Goal: Navigation & Orientation: Find specific page/section

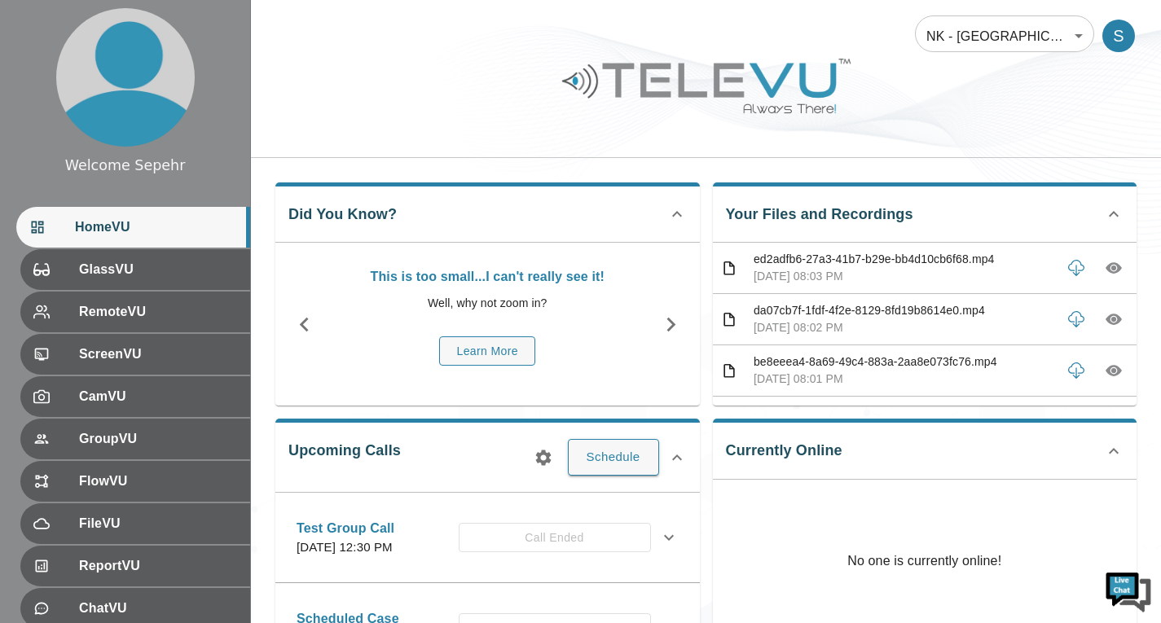
click at [947, 51] on body "Welcome Sepehr HomeVU GlassVU RemoteVU ScreenVU CamVU GroupVU FlowVU FileVU Rep…" at bounding box center [580, 557] width 1161 height 1114
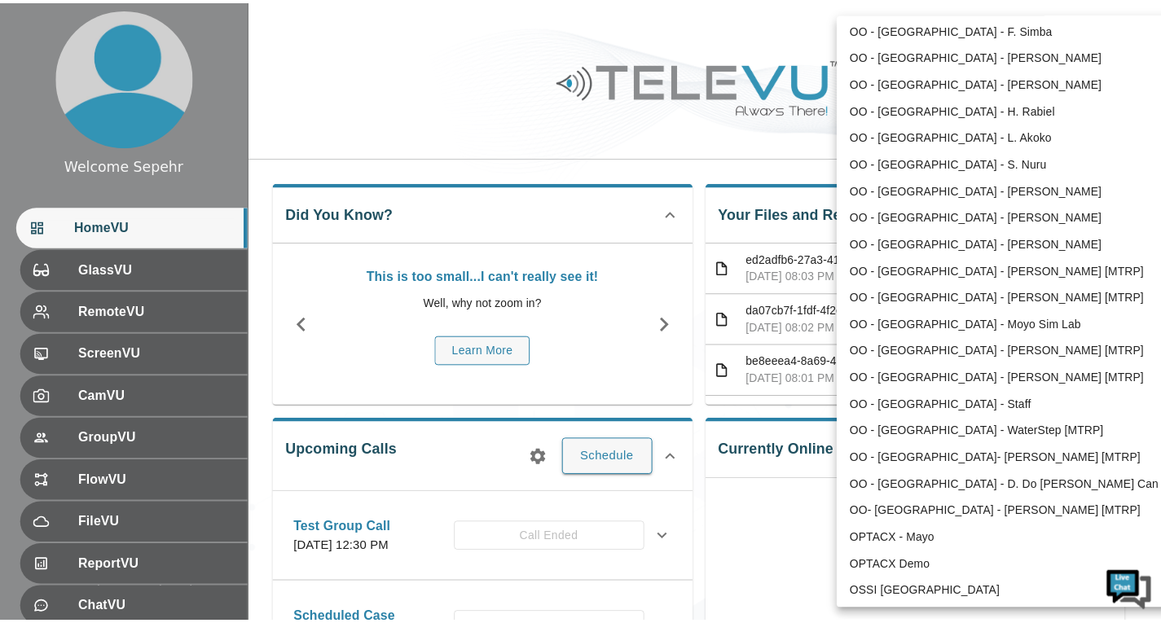
scroll to position [2855, 0]
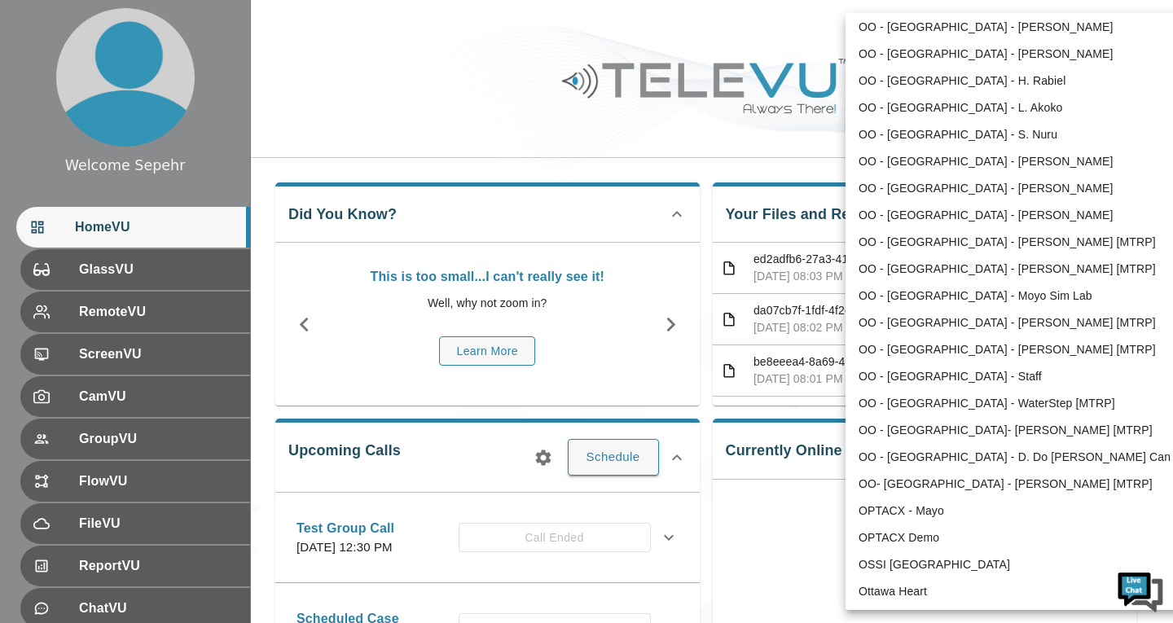
click at [665, 128] on div at bounding box center [586, 311] width 1173 height 623
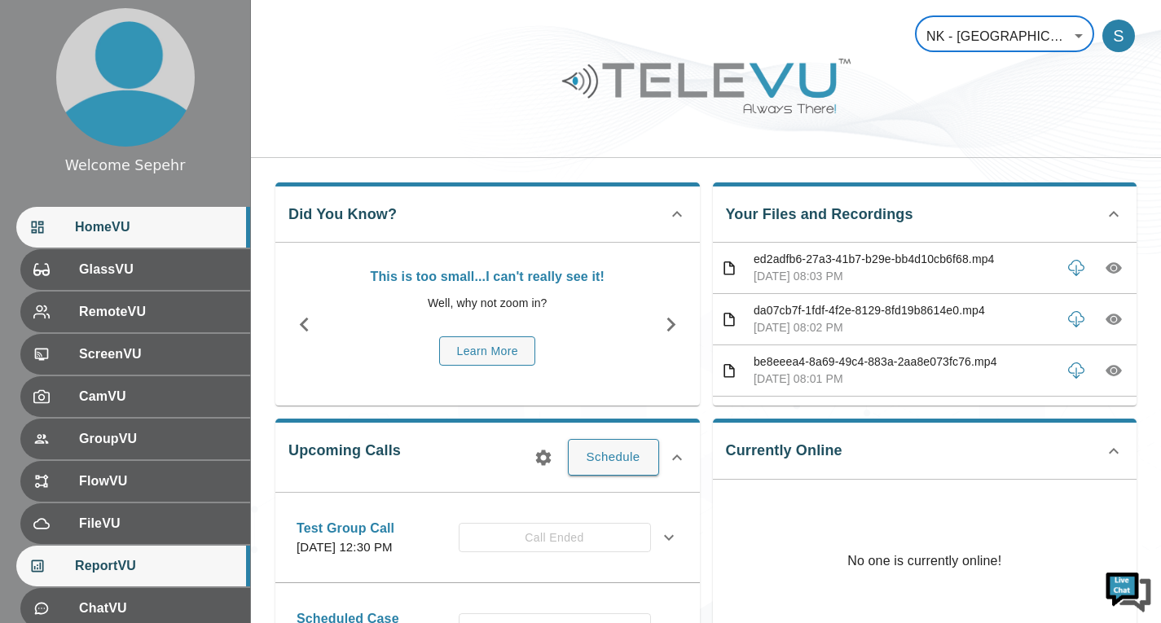
scroll to position [224, 0]
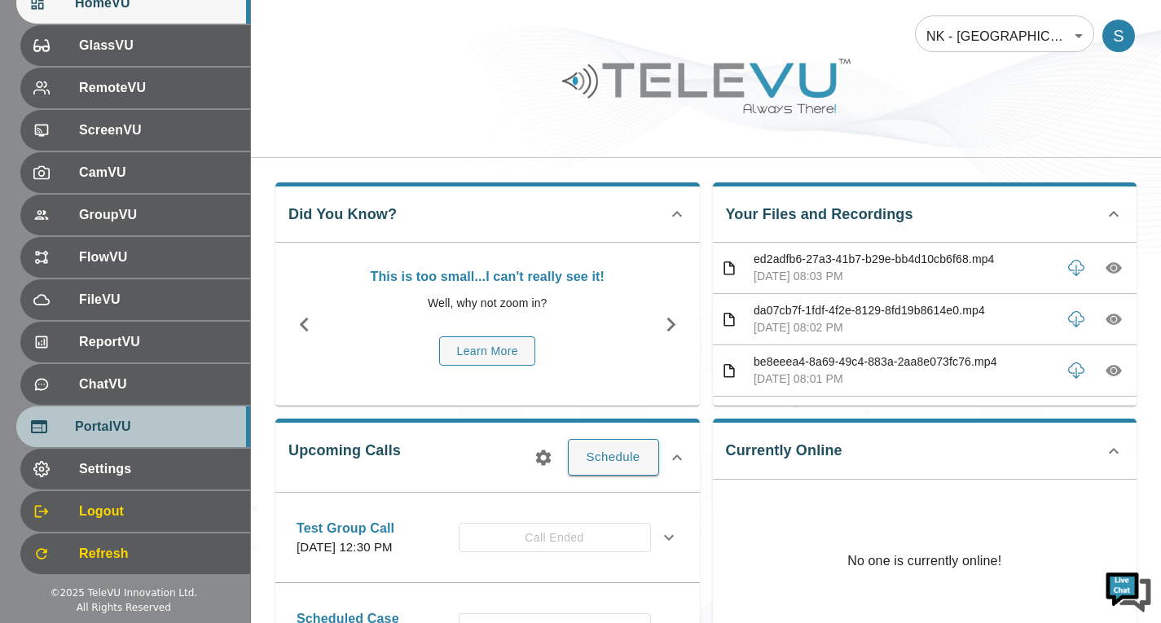
click at [121, 443] on div "PortalVU" at bounding box center [133, 426] width 234 height 41
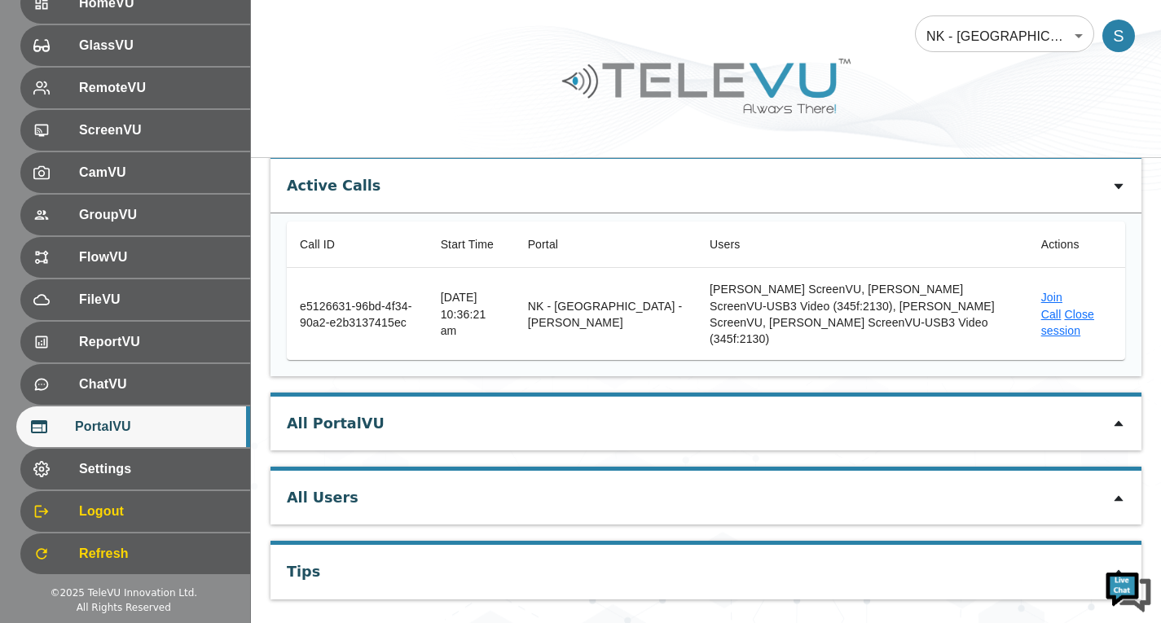
scroll to position [99, 0]
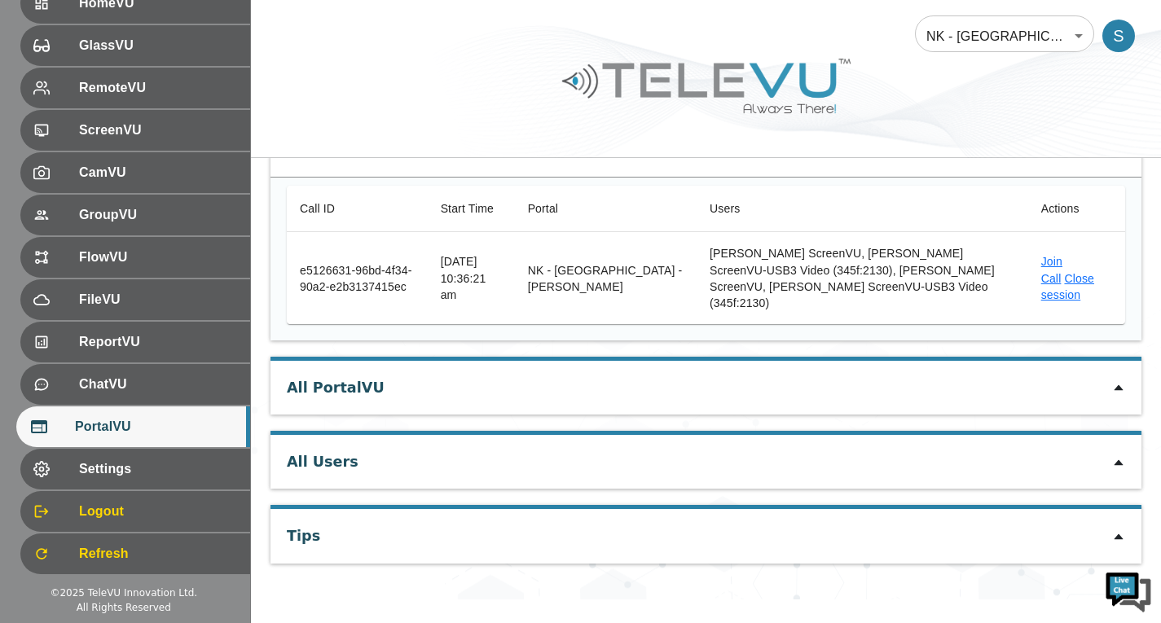
click at [1118, 456] on icon at bounding box center [1118, 462] width 13 height 13
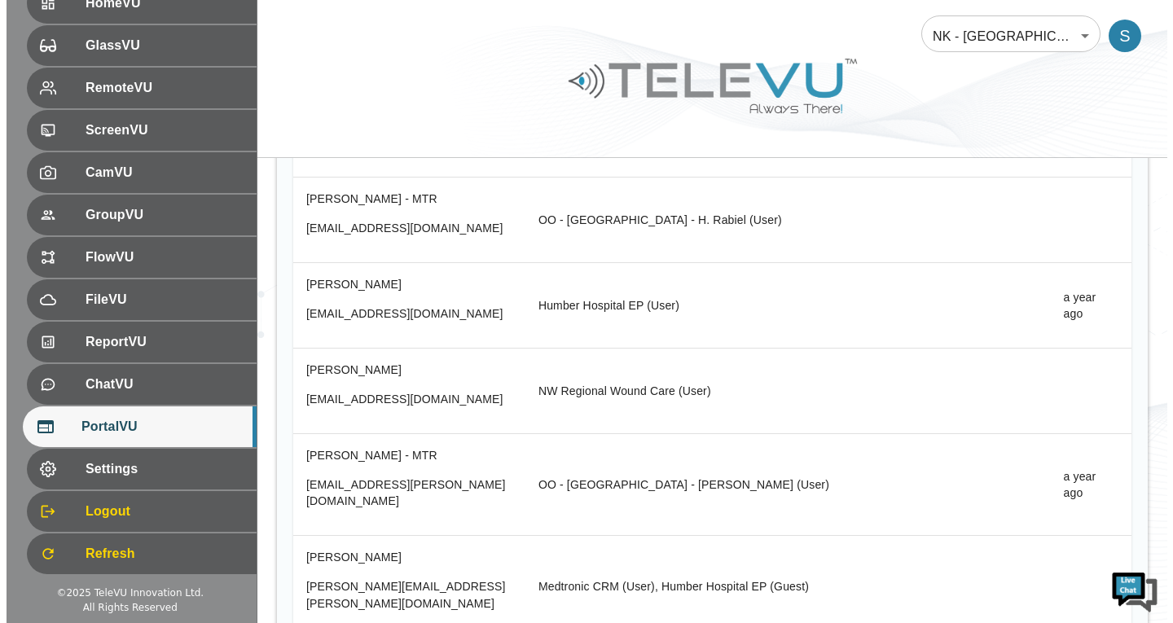
scroll to position [19389, 0]
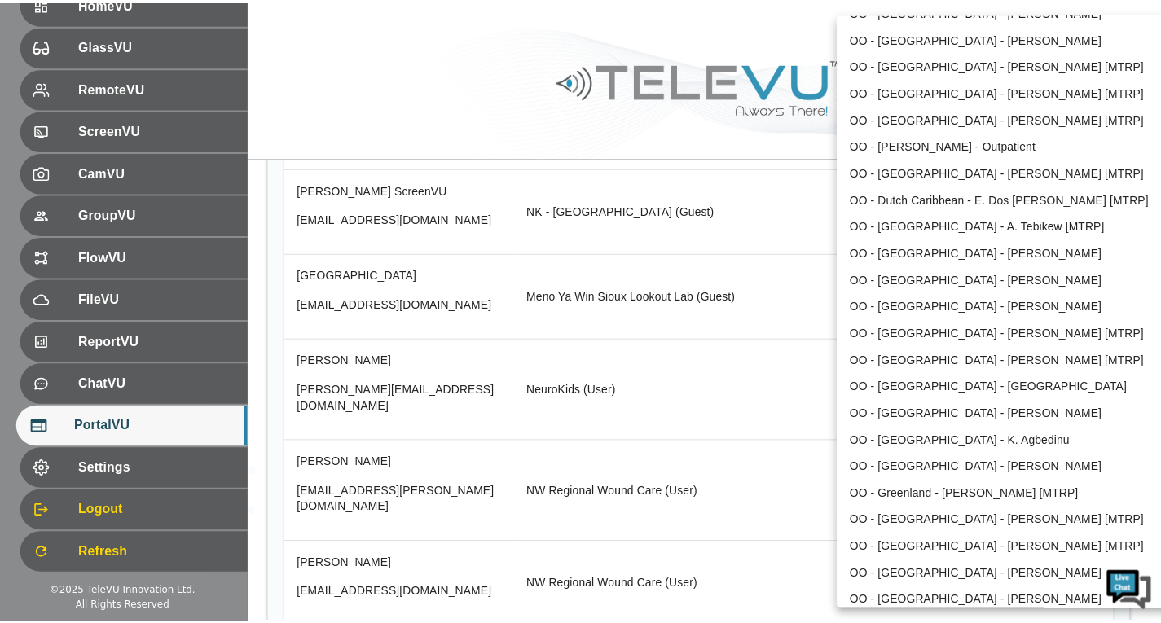
scroll to position [1633, 0]
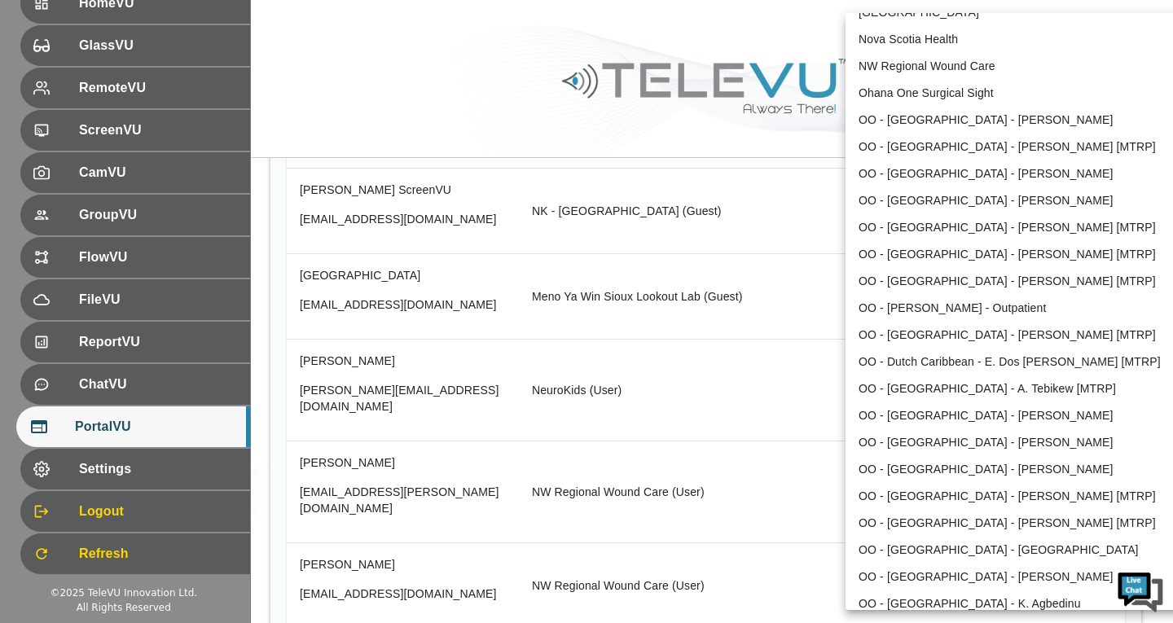
click at [899, 257] on li "OO - [GEOGRAPHIC_DATA] - [PERSON_NAME] [MTRP]" at bounding box center [1014, 254] width 338 height 27
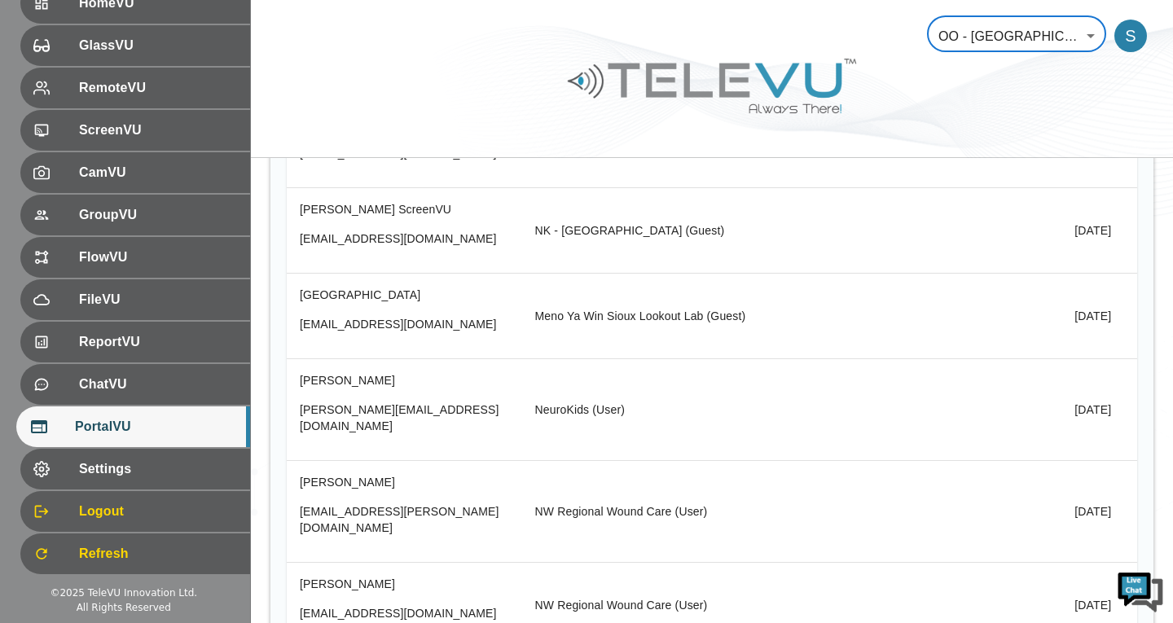
type input "213"
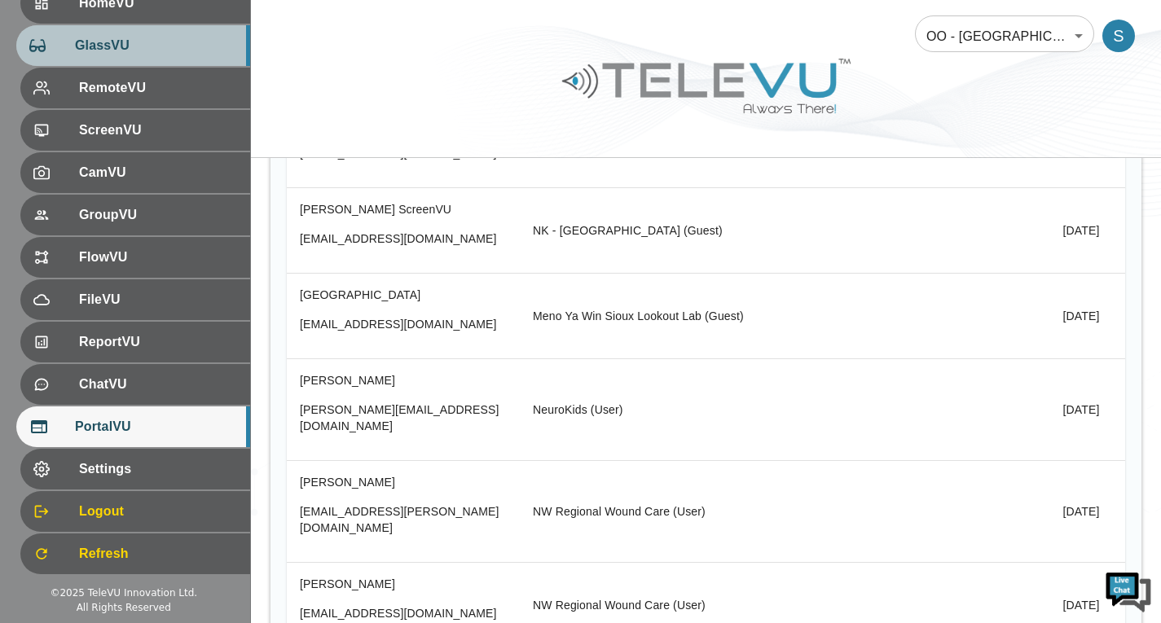
click at [190, 59] on div "GlassVU" at bounding box center [133, 45] width 234 height 41
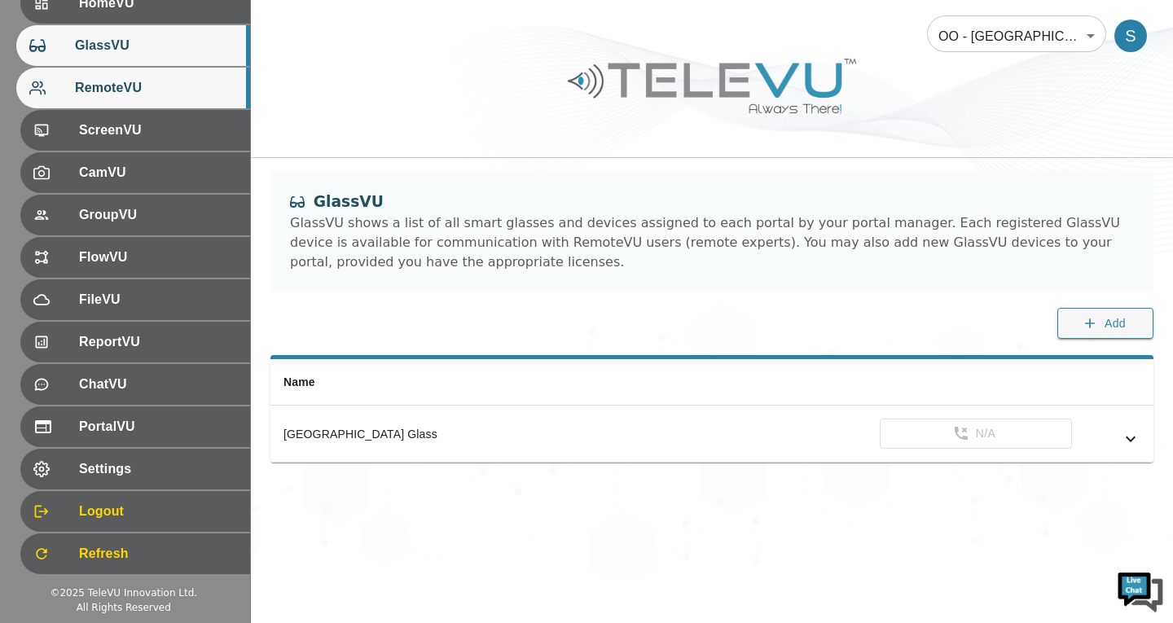
click at [191, 107] on div "RemoteVU" at bounding box center [133, 88] width 234 height 41
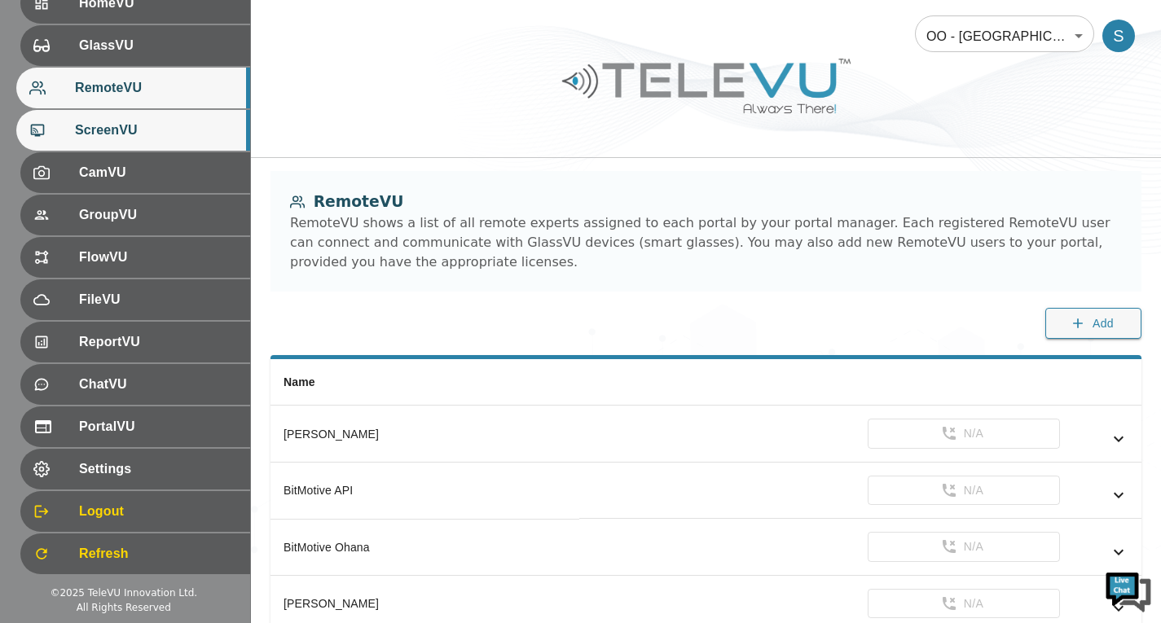
click at [186, 145] on div "ScreenVU" at bounding box center [133, 130] width 234 height 41
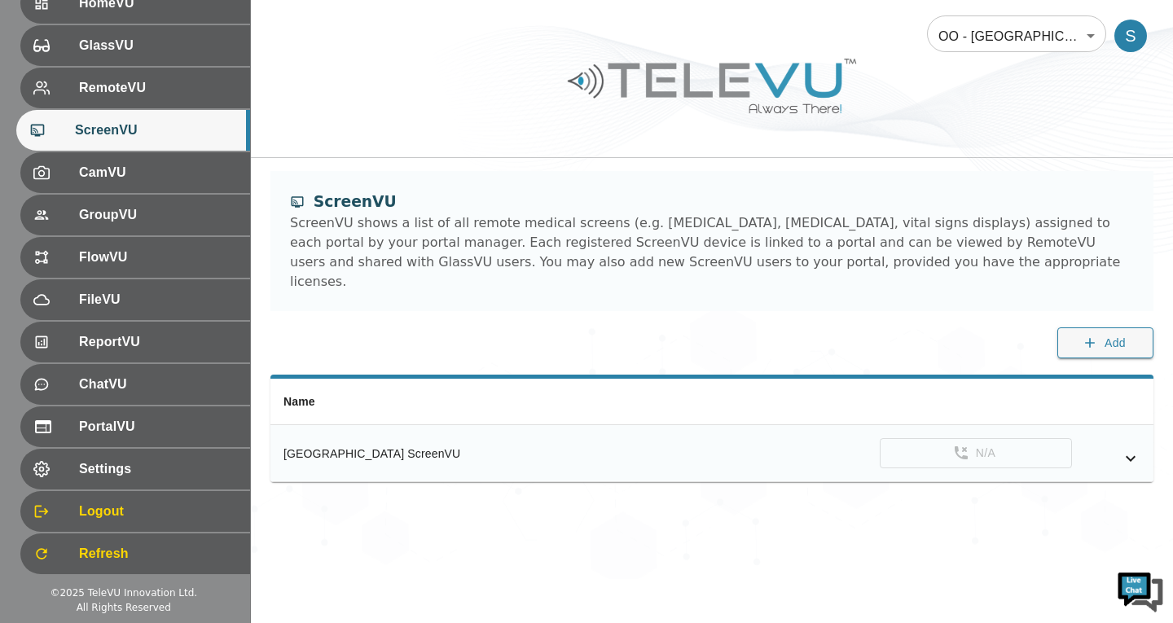
click at [1122, 449] on icon "simple table" at bounding box center [1131, 459] width 20 height 20
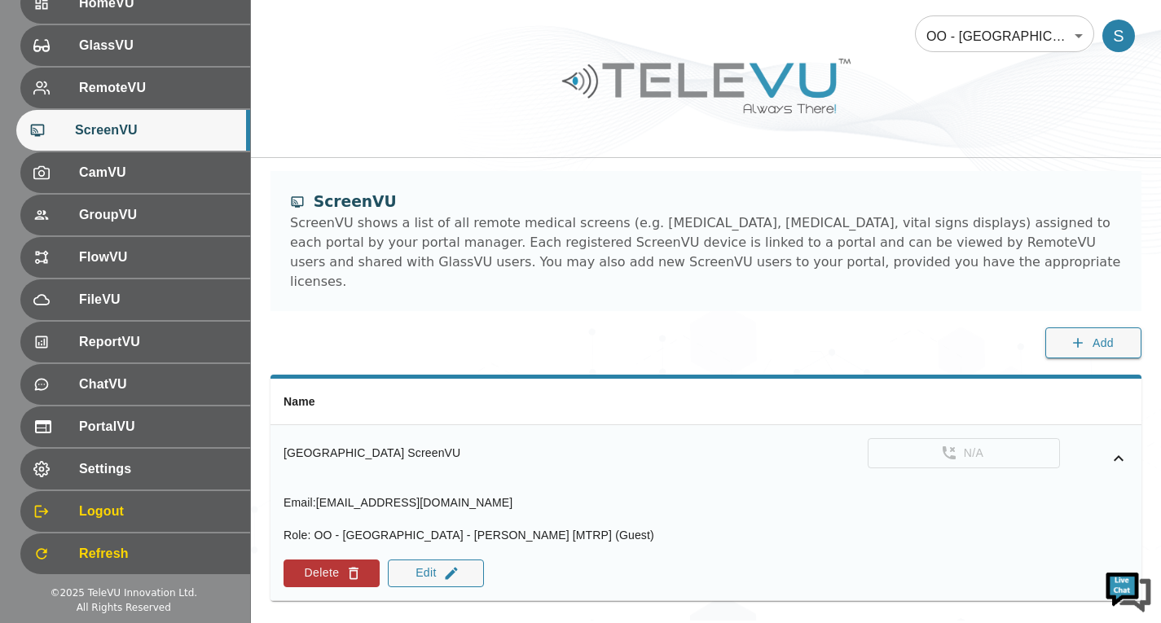
click at [1122, 449] on icon "simple table" at bounding box center [1118, 459] width 20 height 20
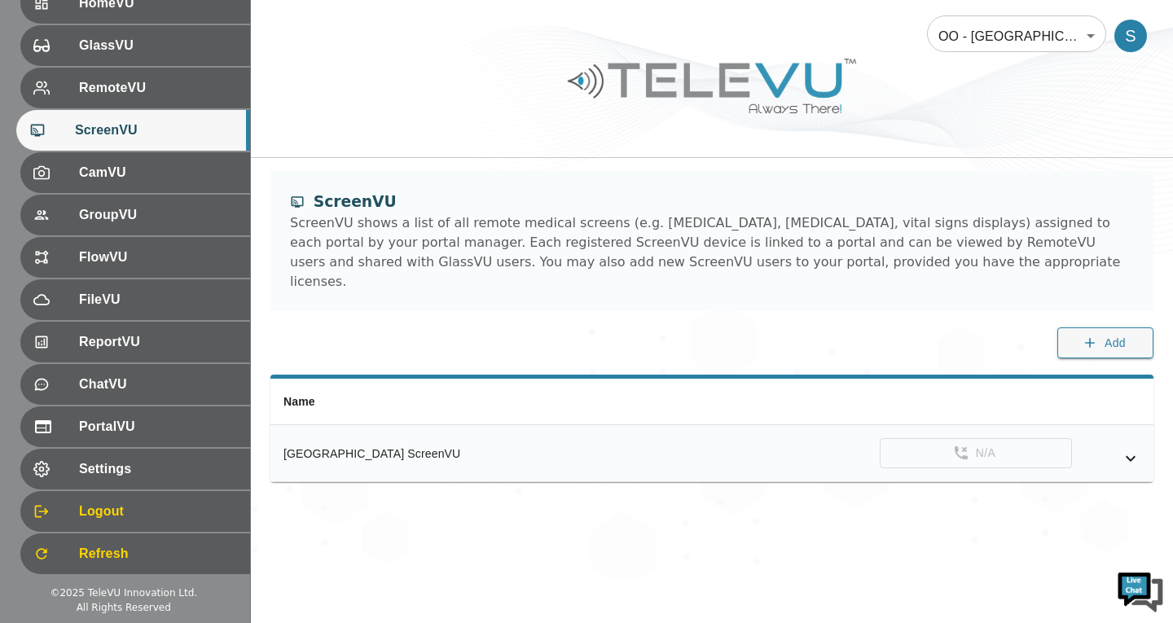
click at [142, 116] on div "ScreenVU" at bounding box center [133, 130] width 234 height 41
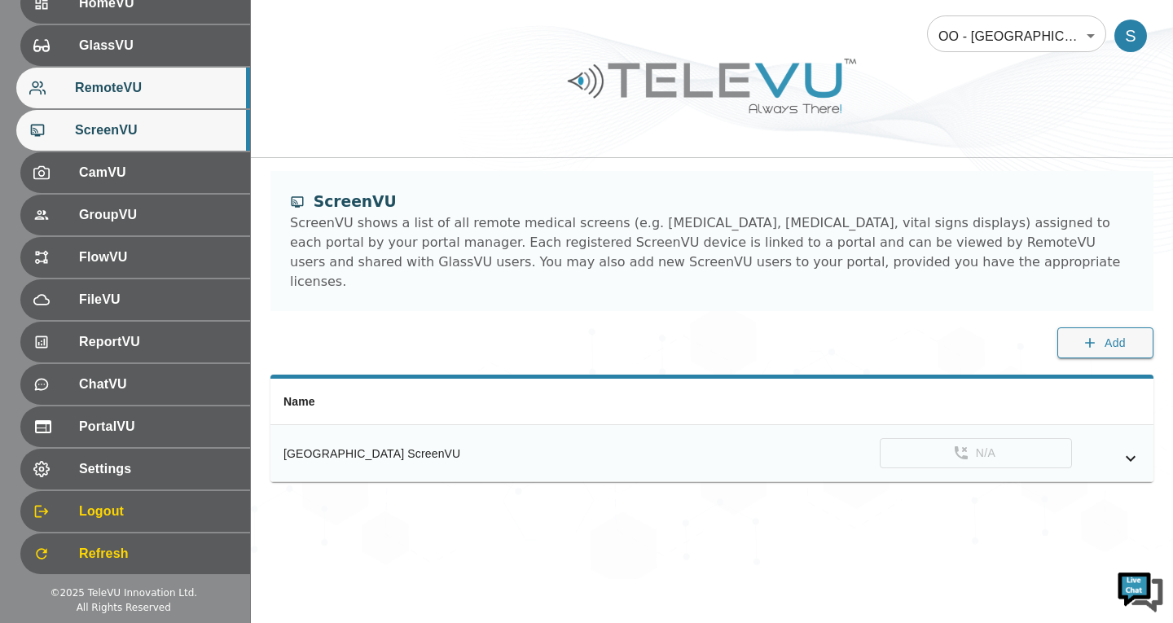
click at [141, 90] on span "RemoteVU" at bounding box center [156, 88] width 162 height 20
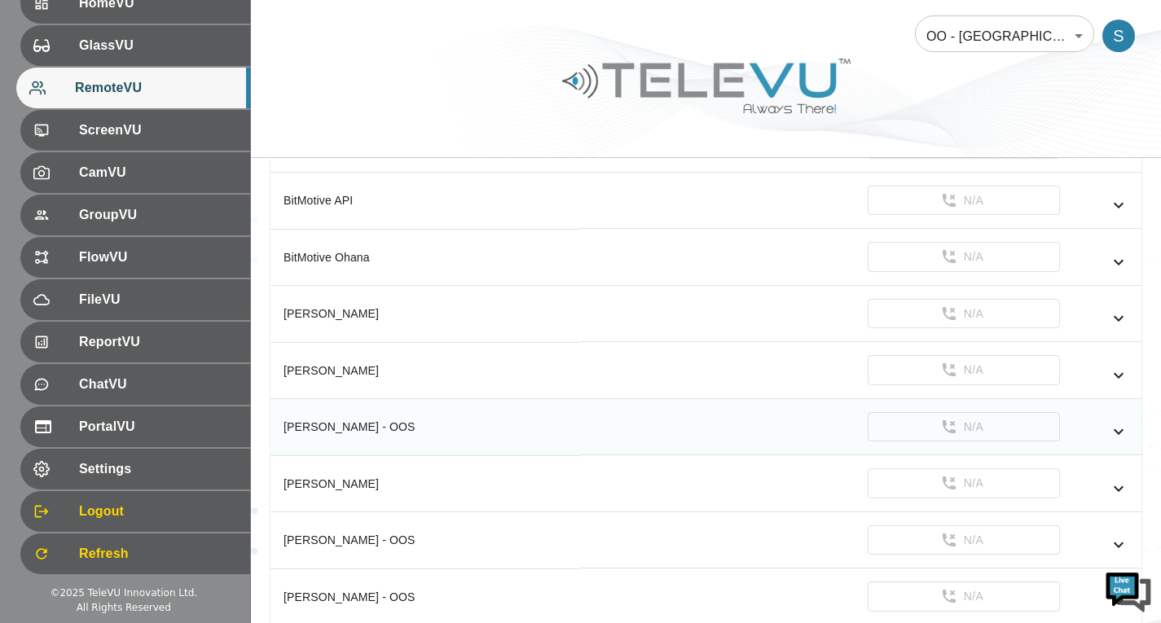
scroll to position [235, 0]
click at [1123, 423] on icon "simple table" at bounding box center [1118, 431] width 20 height 20
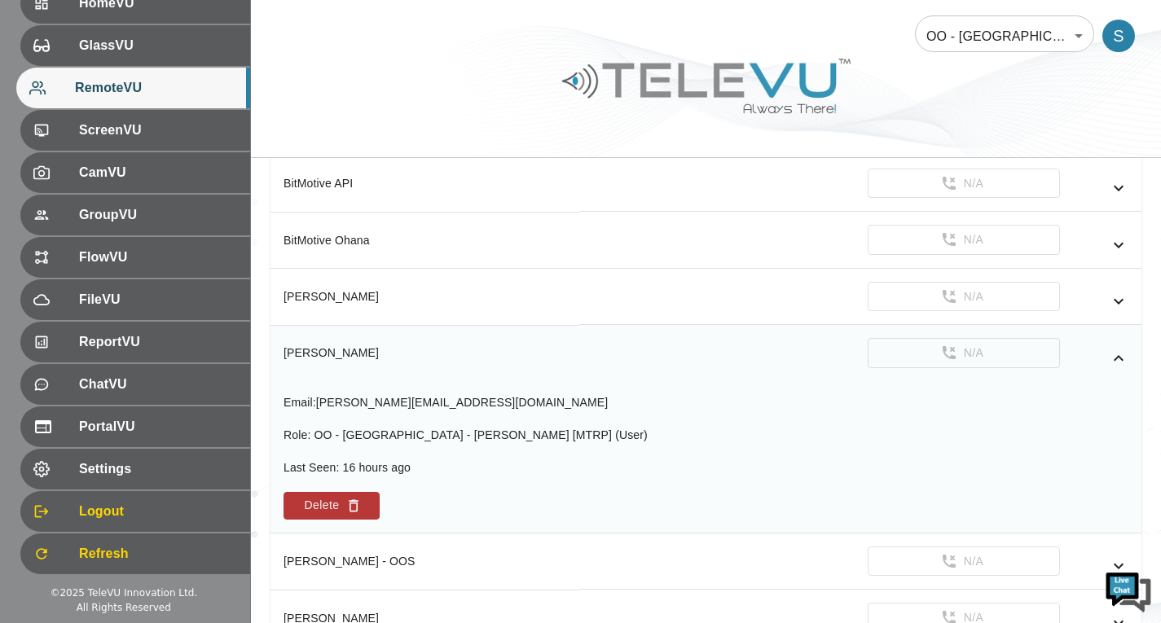
scroll to position [386, 0]
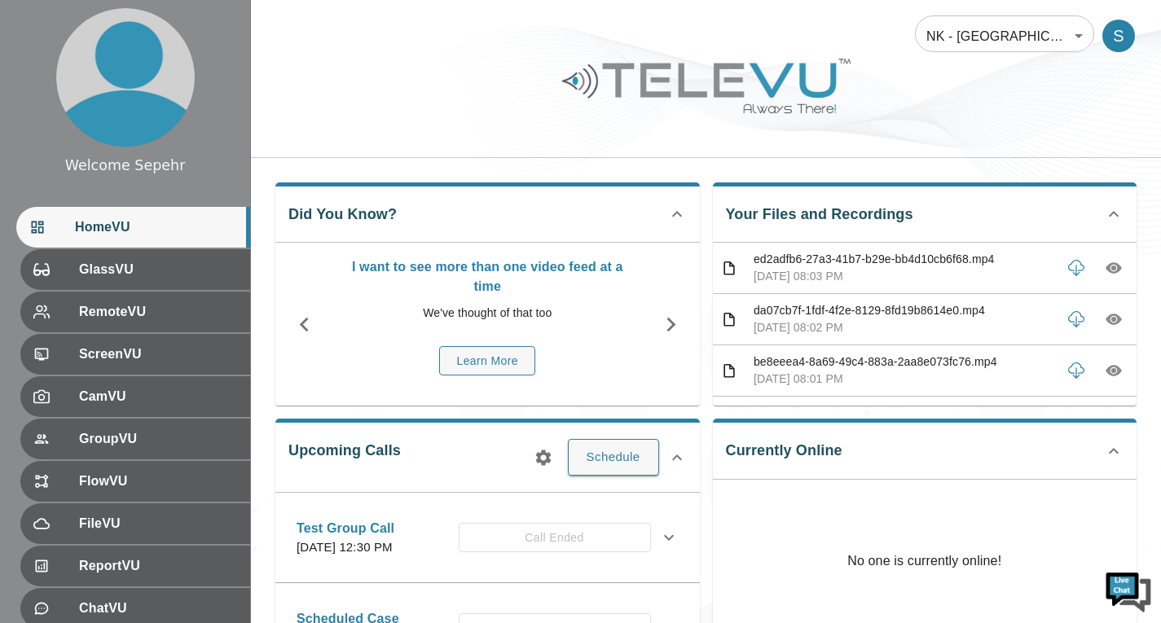
click at [949, 31] on body "Welcome Sepehr HomeVU GlassVU RemoteVU ScreenVU CamVU GroupVU FlowVU FileVU Rep…" at bounding box center [580, 451] width 1161 height 902
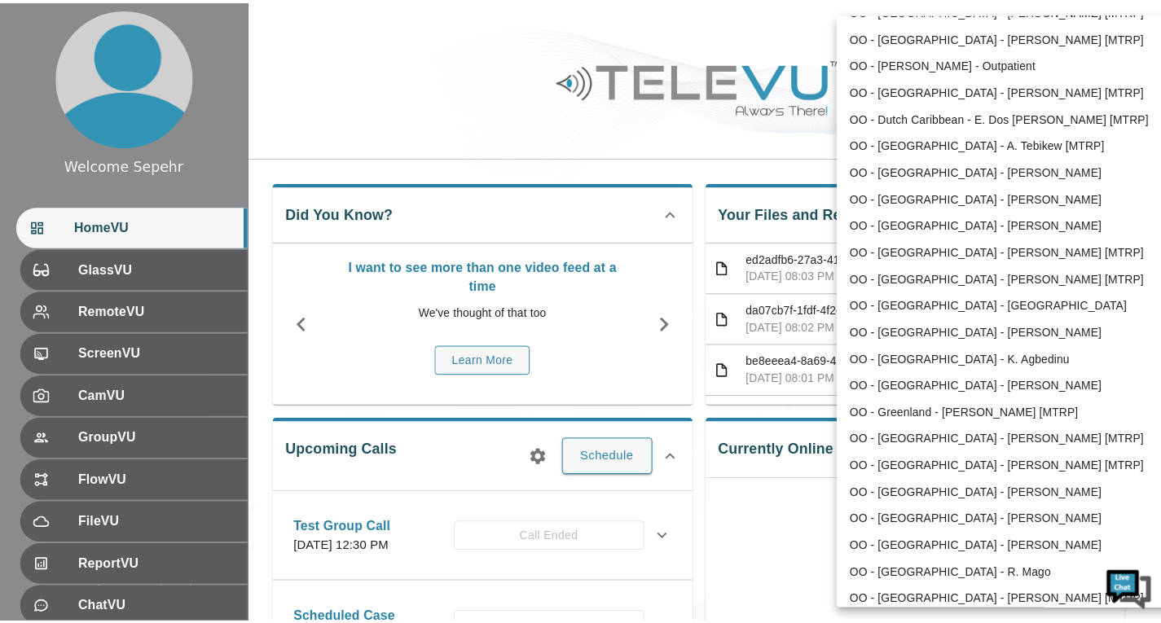
scroll to position [1959, 0]
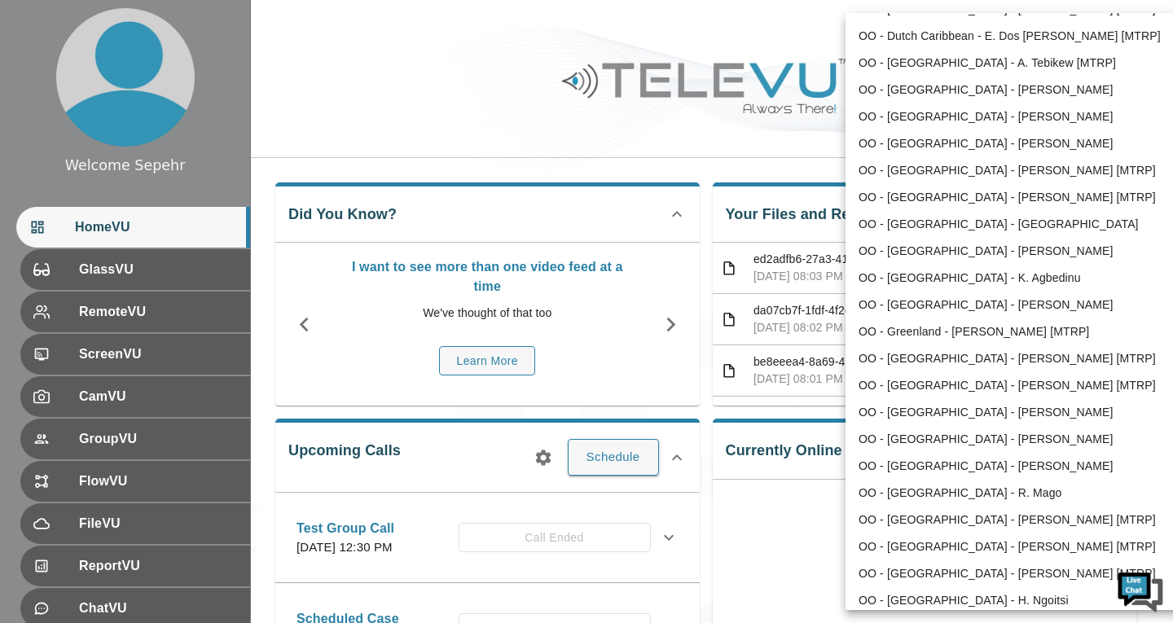
click at [434, 50] on div at bounding box center [586, 311] width 1173 height 623
